Goal: Communication & Community: Answer question/provide support

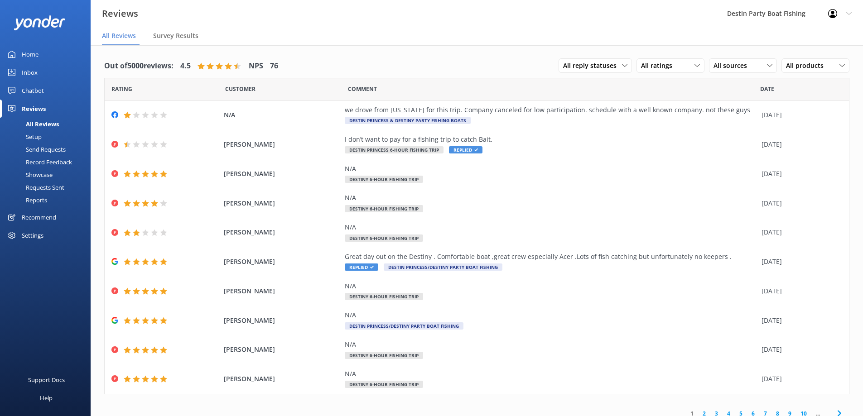
click at [29, 53] on div "Home" at bounding box center [30, 54] width 17 height 18
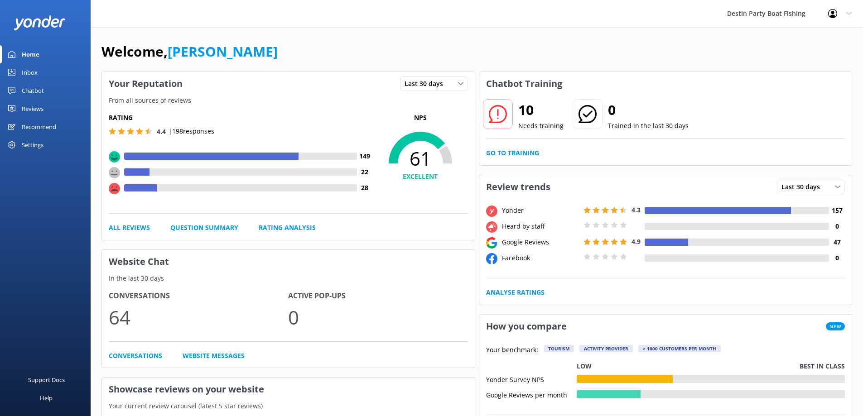
click at [29, 102] on div "Reviews" at bounding box center [33, 109] width 22 height 18
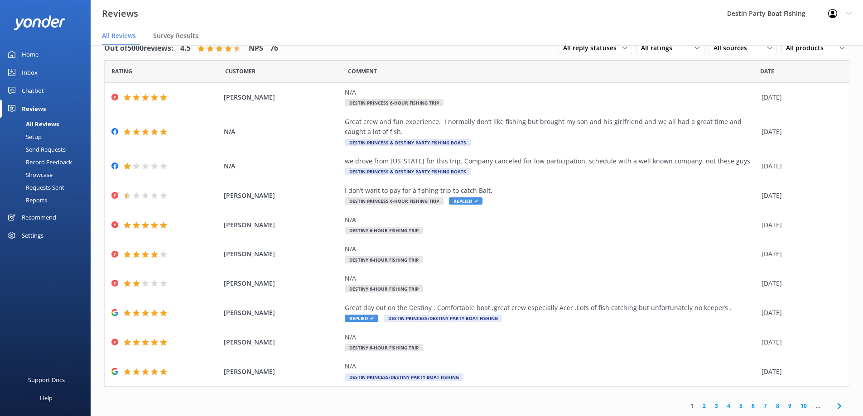
click at [32, 54] on div "Home" at bounding box center [30, 54] width 17 height 18
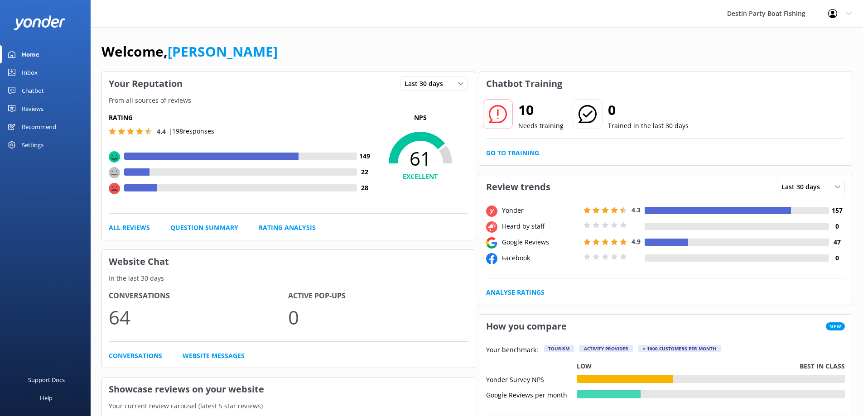
click at [26, 75] on div "Inbox" at bounding box center [30, 72] width 16 height 18
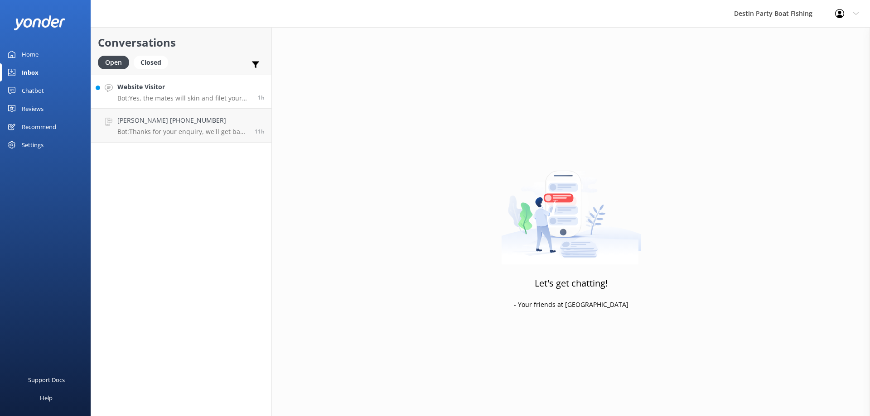
click at [156, 98] on p "Bot: Yes, the mates will skin and filet your fish for a nominal fee. For "Priva…" at bounding box center [184, 98] width 134 height 8
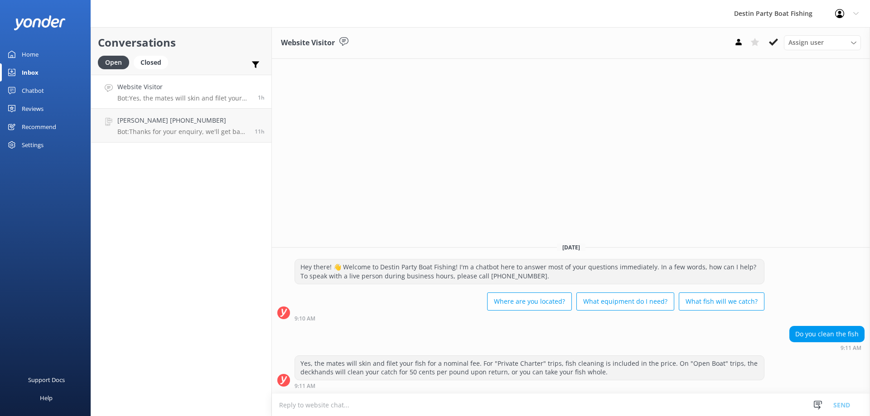
click at [763, 43] on div "Assign user [PERSON_NAME] [PERSON_NAME] [PERSON_NAME] [PERSON_NAME] [PERSON_NAM…" at bounding box center [795, 42] width 130 height 14
click at [775, 43] on icon at bounding box center [773, 42] width 9 height 9
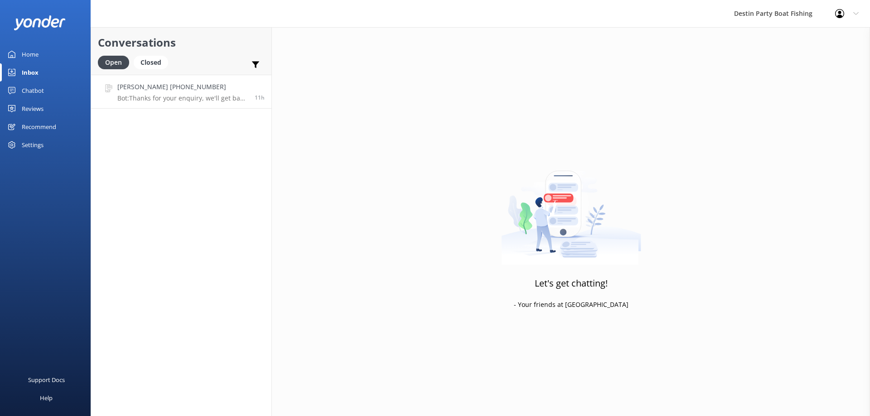
click at [209, 101] on p "Bot: Thanks for your enquiry, we'll get back to you as soon as we can during op…" at bounding box center [182, 98] width 130 height 8
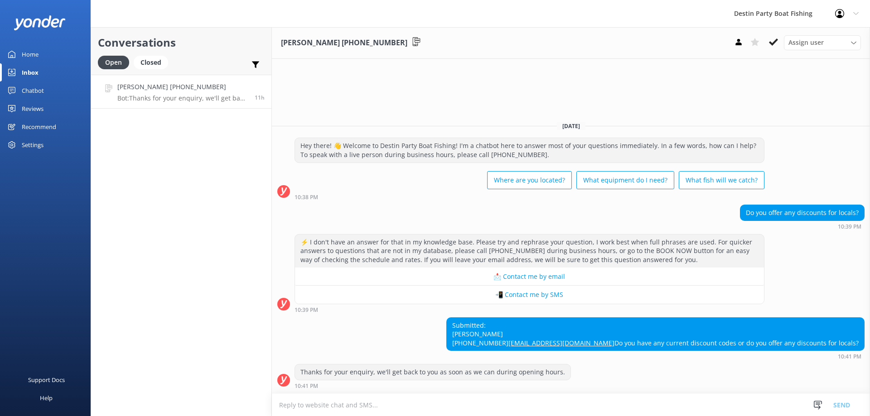
click at [460, 406] on textarea at bounding box center [571, 405] width 598 height 22
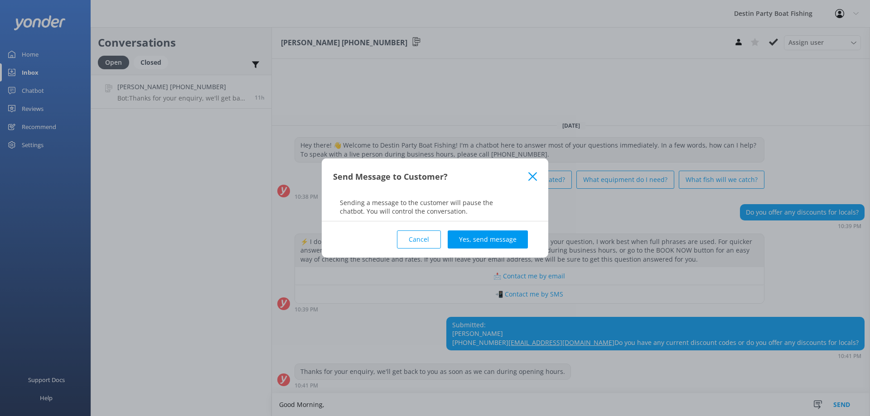
click at [425, 245] on button "Cancel" at bounding box center [419, 240] width 44 height 18
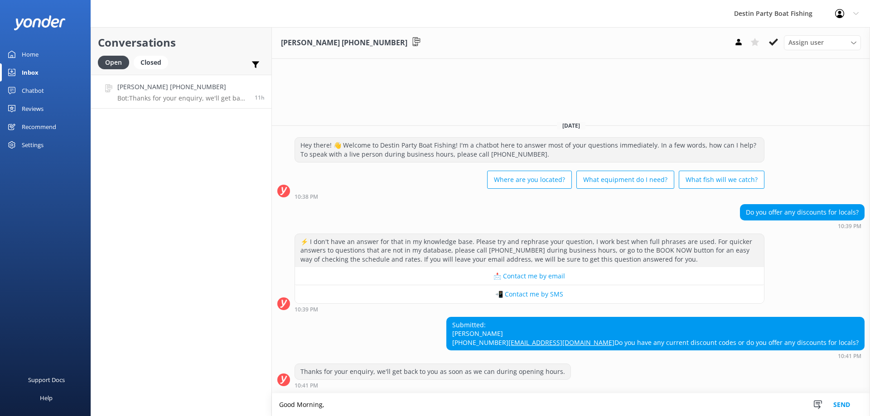
click at [426, 413] on textarea "Good Morning," at bounding box center [571, 405] width 598 height 23
type textarea "G"
type textarea "T"
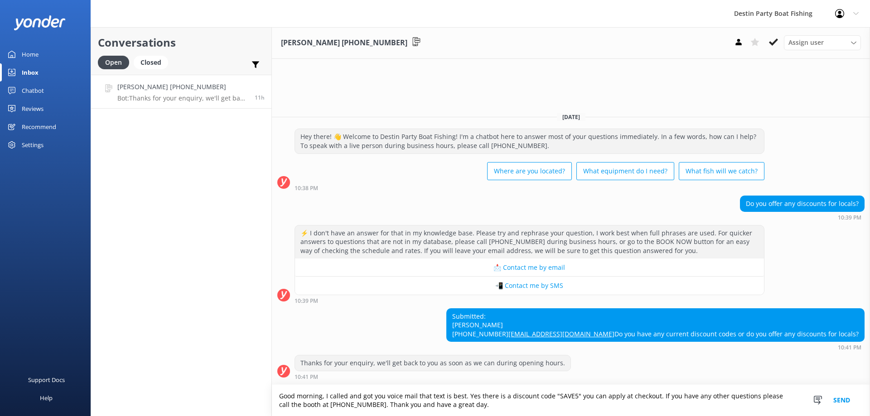
click at [381, 394] on textarea "Good morning, I called and got you voice mail that text is best. Yes there is a…" at bounding box center [571, 400] width 598 height 31
click at [403, 396] on textarea "Good morning, I called and got your voice mail that text is best. Yes there is …" at bounding box center [571, 400] width 598 height 31
click at [457, 415] on textarea "Good morning, I called and got your voicemail that text is best. Yes there is a…" at bounding box center [571, 400] width 598 height 31
type textarea "Good morning, I called and got your voicemail that text is best. Yes there is a…"
click at [846, 400] on button "Send" at bounding box center [841, 400] width 34 height 31
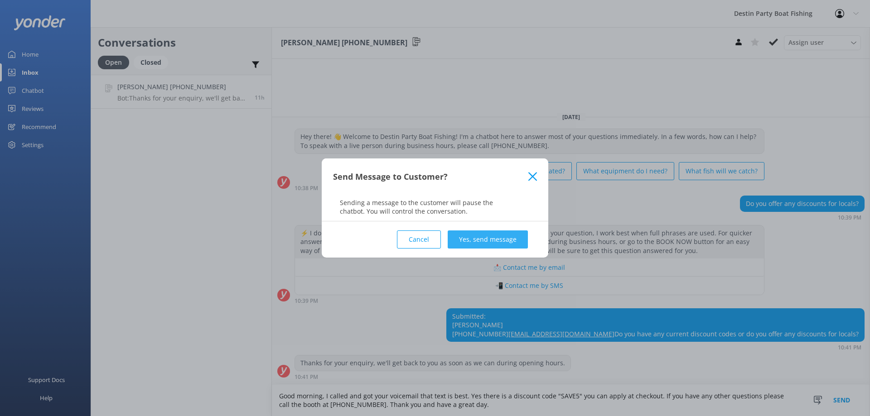
click at [472, 237] on button "Yes, send message" at bounding box center [488, 240] width 80 height 18
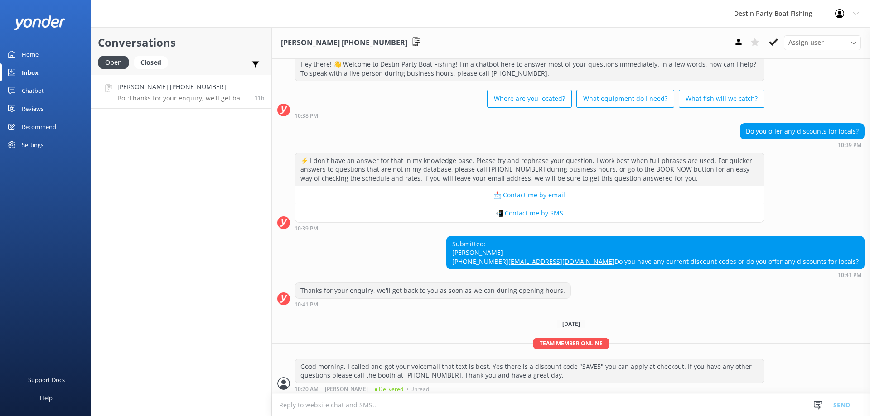
scroll to position [47, 0]
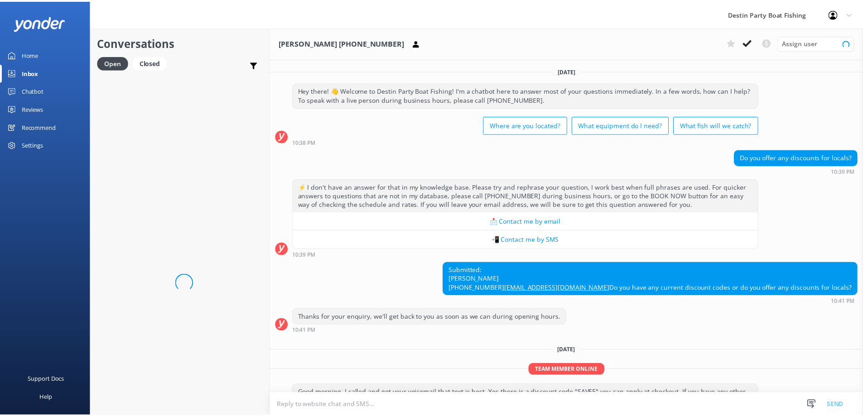
scroll to position [47, 0]
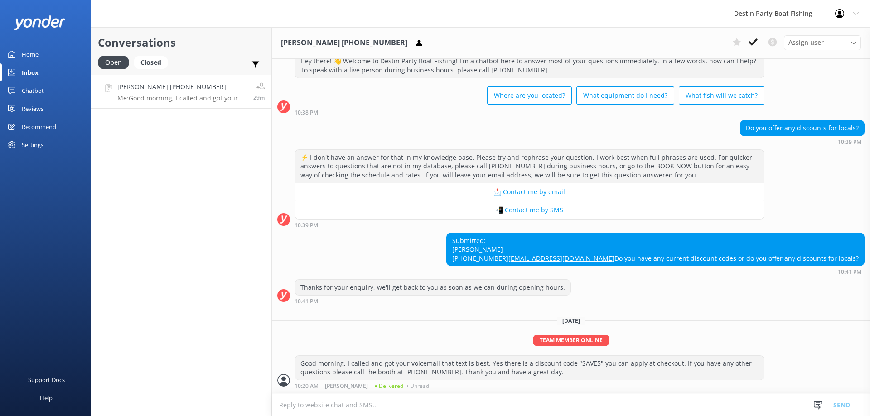
click at [748, 31] on div "[PERSON_NAME] [PHONE_NUMBER] Assign user [PERSON_NAME] [PERSON_NAME] [PERSON_NA…" at bounding box center [571, 43] width 598 height 32
click at [754, 48] on button at bounding box center [753, 42] width 16 height 14
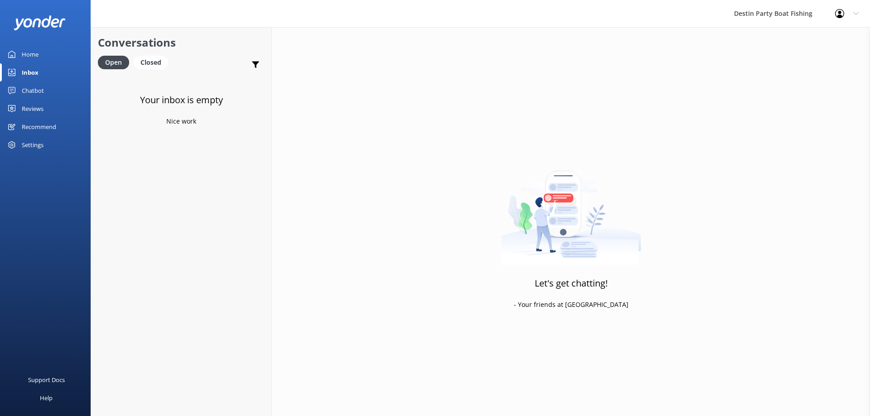
click at [38, 112] on div "Reviews" at bounding box center [33, 109] width 22 height 18
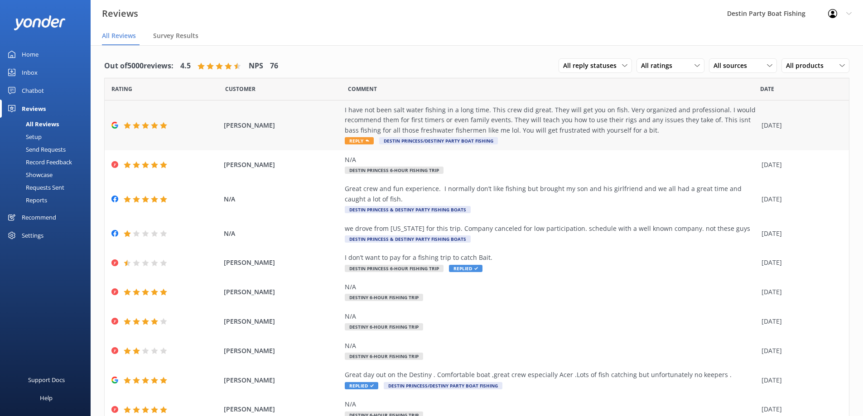
click at [356, 140] on span "Reply" at bounding box center [359, 140] width 29 height 7
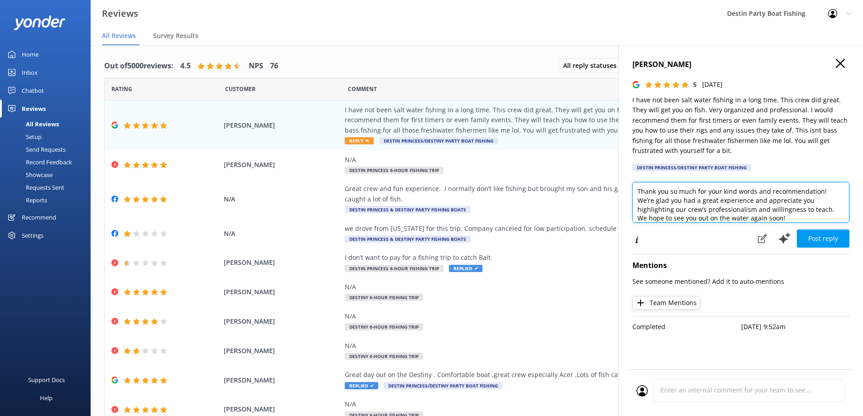
click at [635, 192] on textarea "Thank you so much for your kind words and recommendation! We’re glad you had a …" at bounding box center [740, 202] width 217 height 41
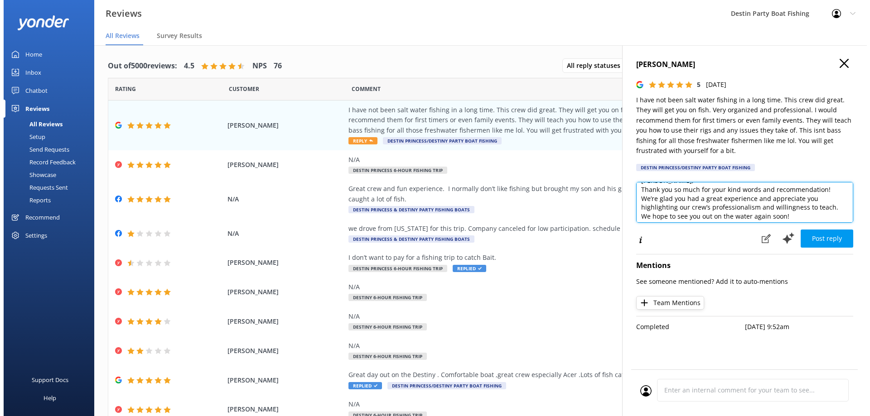
scroll to position [14, 0]
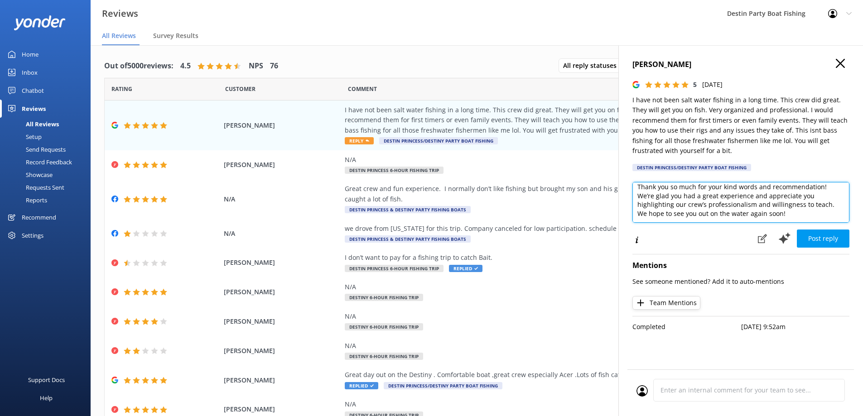
click at [809, 214] on textarea "[PERSON_NAME], Thank you so much for your kind words and recommendation! We’re …" at bounding box center [740, 202] width 217 height 41
type textarea "[PERSON_NAME], Thank you so much for your kind words and recommendation! We’re …"
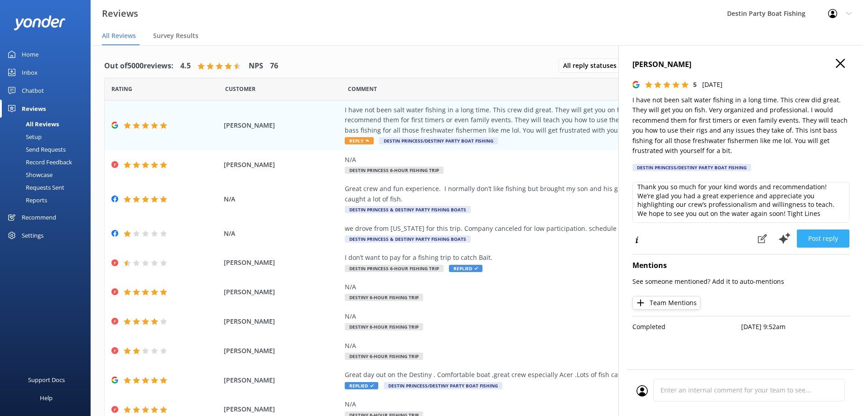
click at [815, 239] on button "Post reply" at bounding box center [823, 239] width 53 height 18
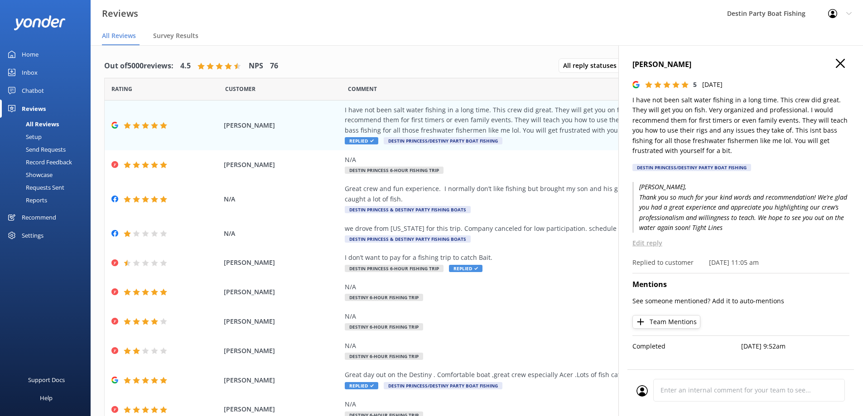
click at [836, 67] on icon "button" at bounding box center [840, 63] width 9 height 9
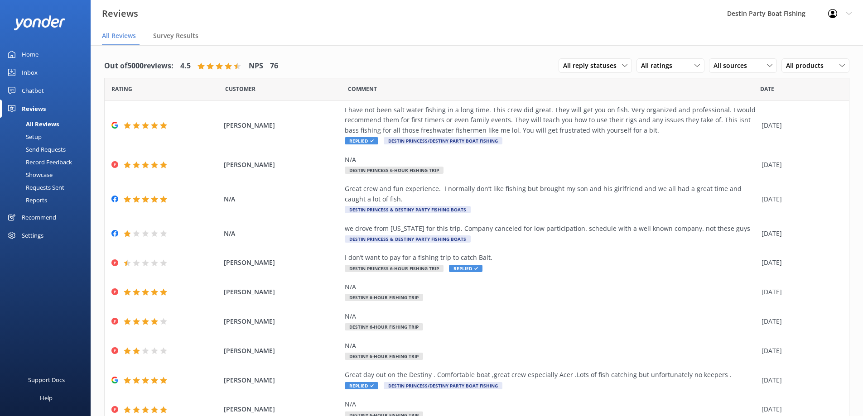
click at [17, 72] on link "Inbox" at bounding box center [45, 72] width 91 height 18
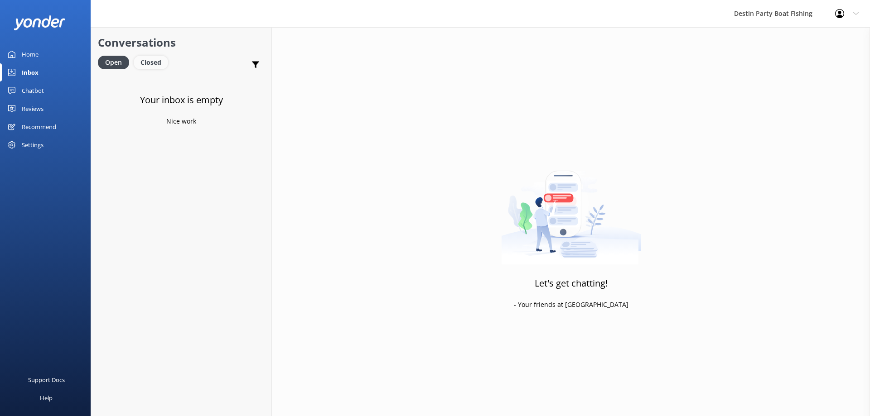
click at [157, 63] on div "Closed" at bounding box center [151, 63] width 34 height 14
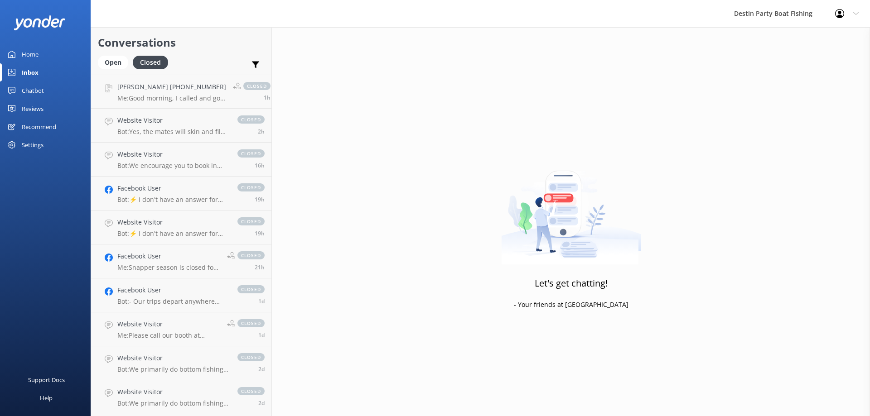
click at [182, 104] on link "[PERSON_NAME] [PHONE_NUMBER] Me: Good morning, I called and got your voicemail …" at bounding box center [181, 92] width 180 height 34
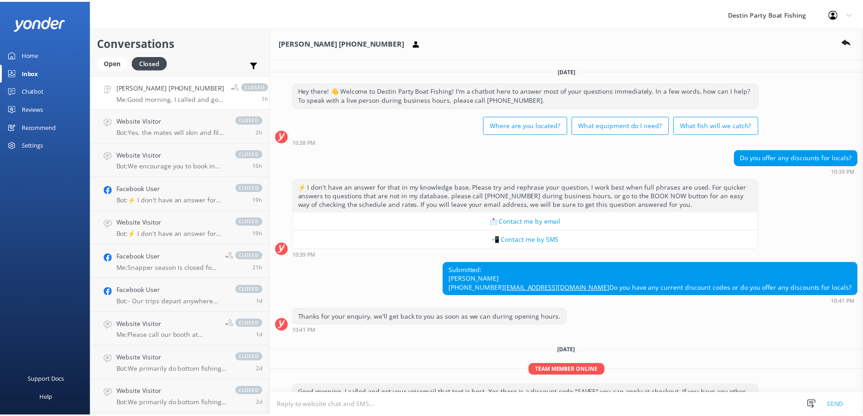
scroll to position [67, 0]
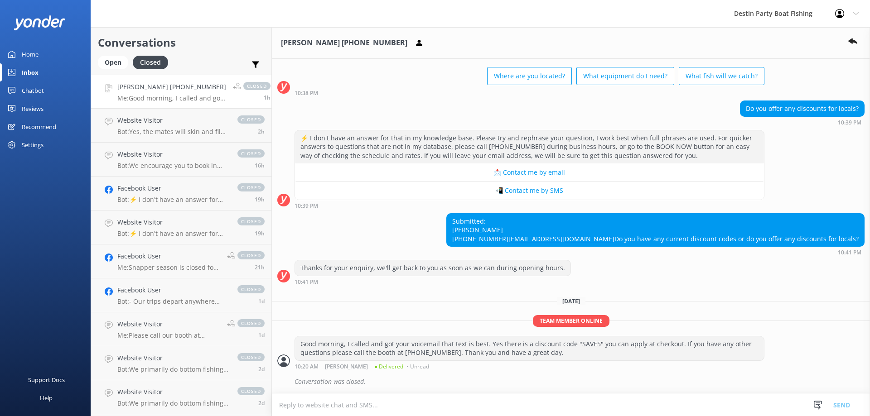
click at [121, 78] on link "[PERSON_NAME] [PHONE_NUMBER] Me: Good morning, I called and got your voicemail …" at bounding box center [181, 92] width 180 height 34
click at [114, 57] on div "Open" at bounding box center [113, 63] width 30 height 14
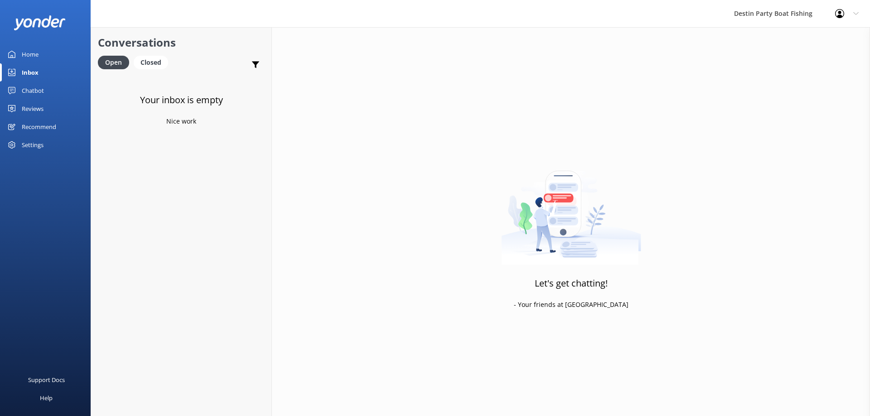
click at [28, 113] on div "Reviews" at bounding box center [33, 109] width 22 height 18
